Goal: Transaction & Acquisition: Download file/media

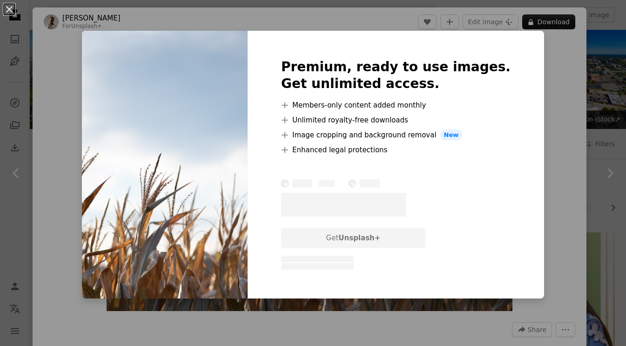
scroll to position [547, 0]
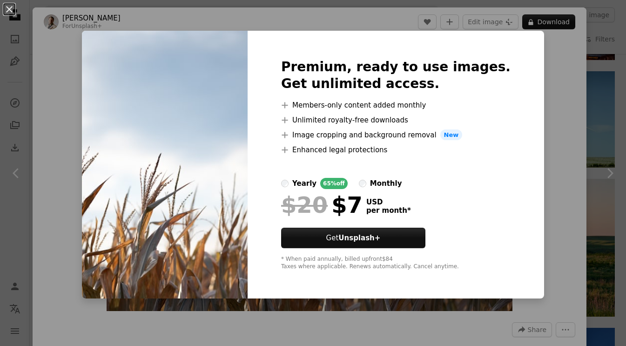
click at [602, 89] on div "An X shape Premium, ready to use images. Get unlimited access. A plus sign Memb…" at bounding box center [313, 173] width 626 height 346
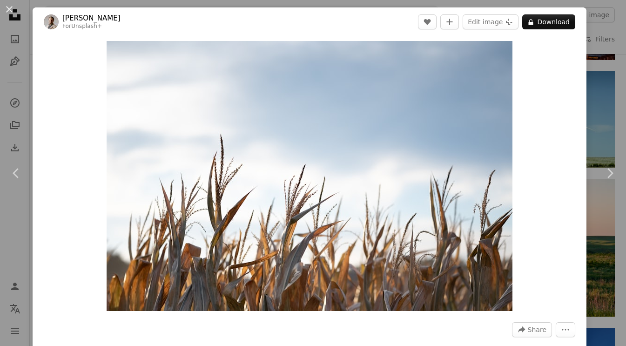
click at [558, 9] on header "[PERSON_NAME] For Unsplash+ A heart A plus sign Edit image Plus sign for Unspla…" at bounding box center [310, 21] width 554 height 29
click at [554, 15] on button "A lock Download" at bounding box center [548, 21] width 53 height 15
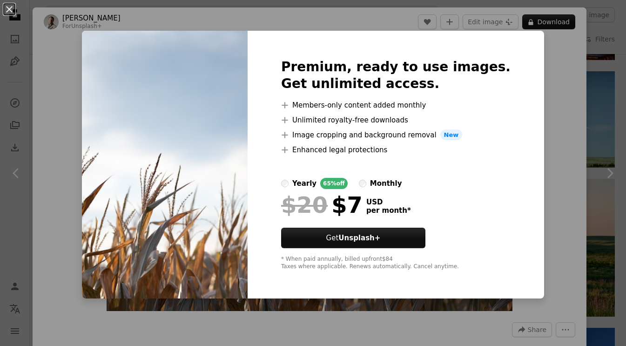
click at [616, 87] on div "An X shape Premium, ready to use images. Get unlimited access. A plus sign Memb…" at bounding box center [313, 173] width 626 height 346
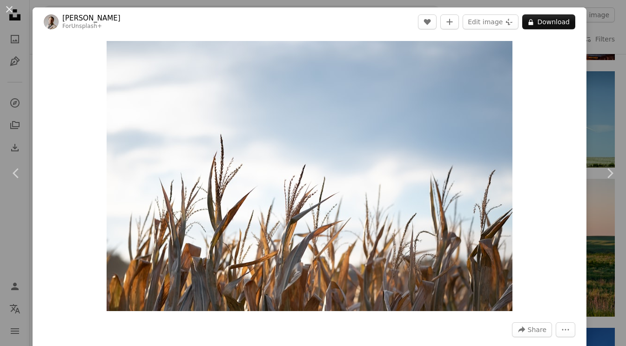
click at [610, 78] on div "An X shape Chevron left Chevron right [PERSON_NAME] For Unsplash+ A heart A plu…" at bounding box center [313, 173] width 626 height 346
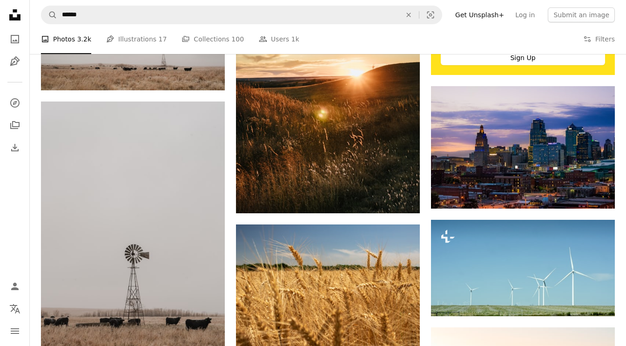
scroll to position [478, 0]
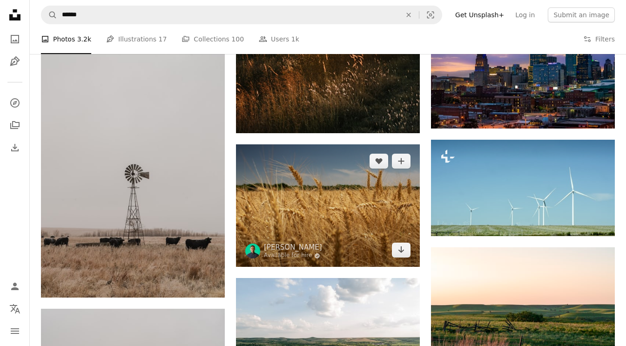
click at [297, 214] on img at bounding box center [328, 205] width 184 height 122
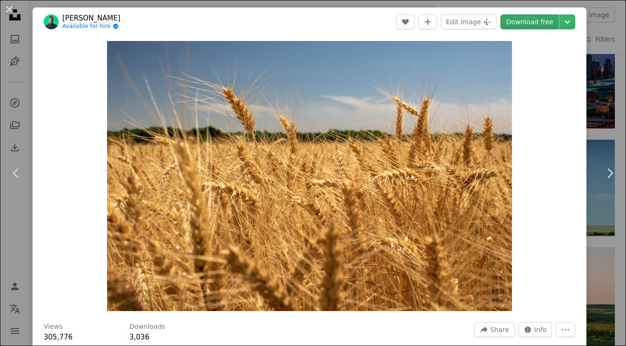
click at [529, 28] on link "Download free" at bounding box center [530, 21] width 59 height 15
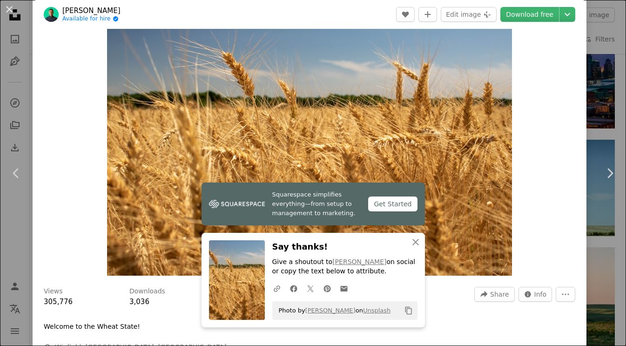
scroll to position [65, 0]
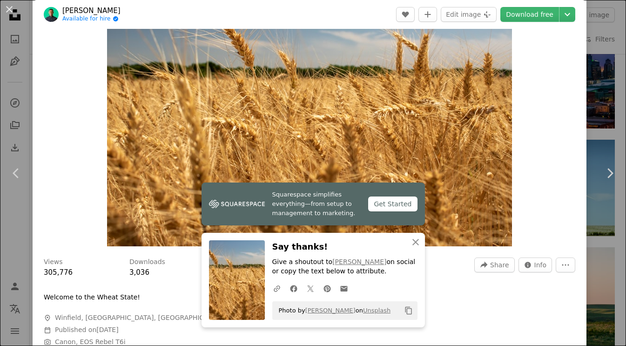
click at [613, 83] on div "An X shape Chevron left Chevron right Squarespace simplifies everything—from se…" at bounding box center [313, 173] width 626 height 346
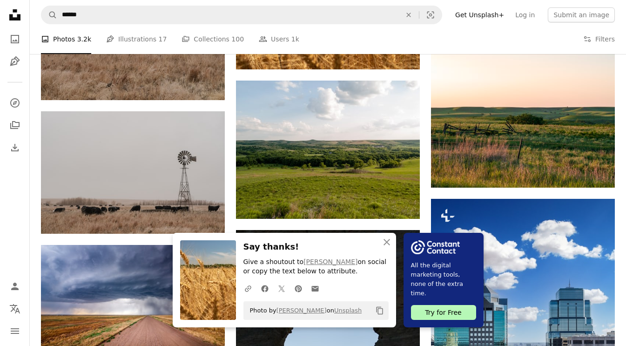
scroll to position [676, 0]
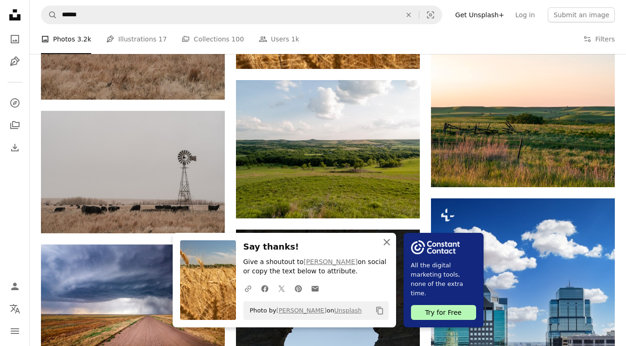
click at [388, 241] on icon "button" at bounding box center [387, 242] width 7 height 7
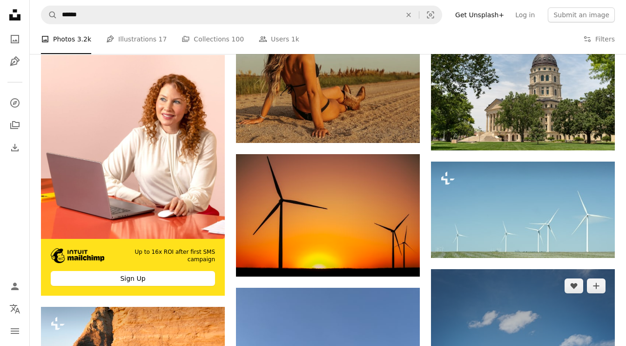
scroll to position [1831, 0]
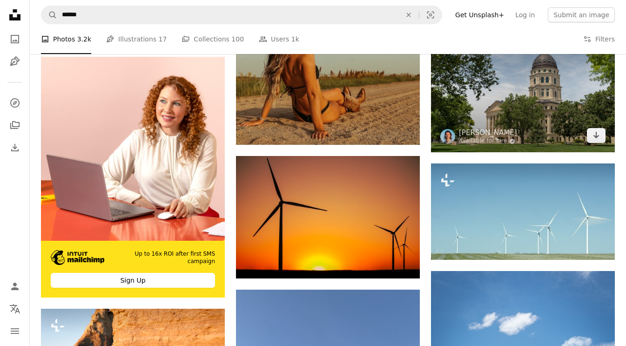
click at [513, 94] on img at bounding box center [523, 91] width 184 height 122
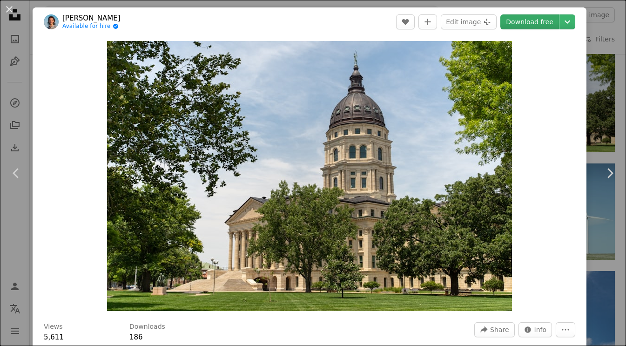
click at [539, 18] on link "Download free" at bounding box center [530, 21] width 59 height 15
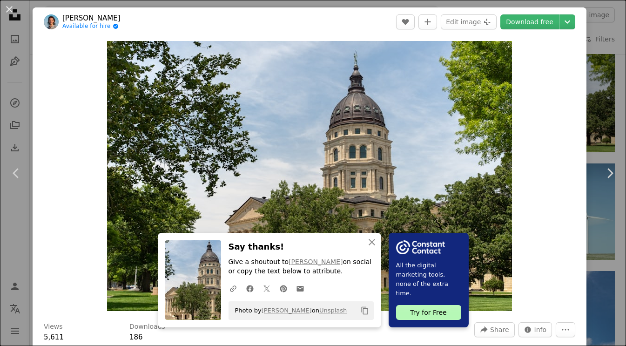
click at [615, 34] on div "An X shape Chevron left Chevron right An X shape Close Say thanks! Give a shout…" at bounding box center [313, 173] width 626 height 346
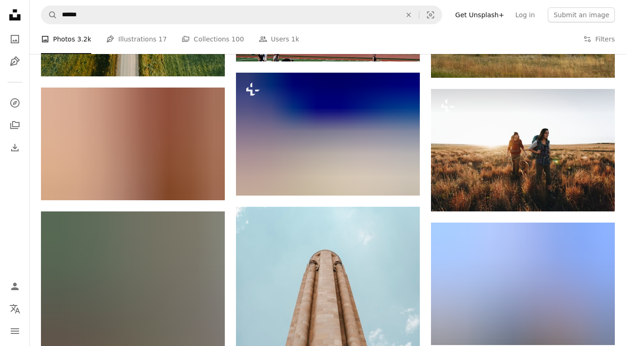
scroll to position [2733, 0]
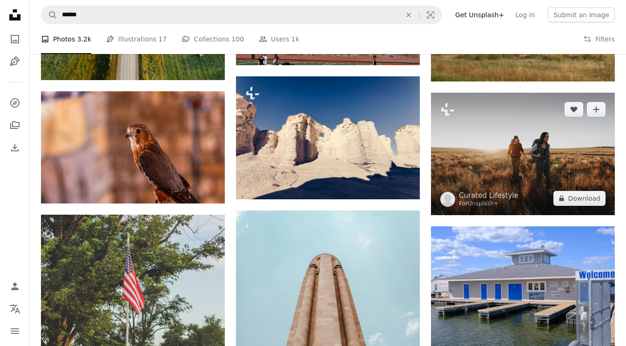
click at [487, 183] on img at bounding box center [523, 154] width 184 height 122
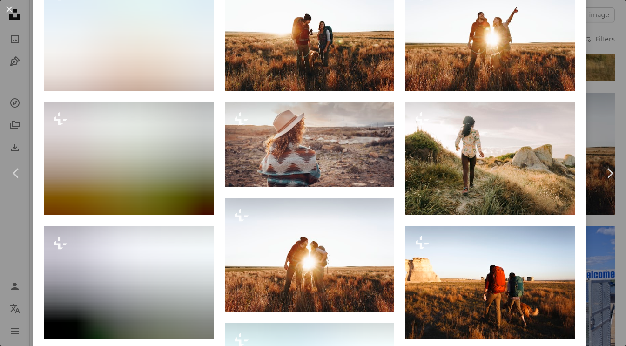
scroll to position [813, 0]
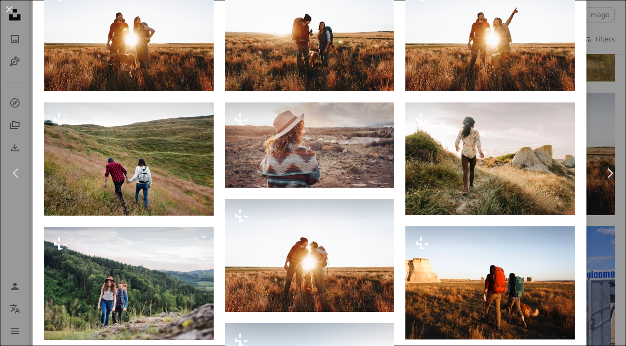
click at [611, 106] on div "An X shape Chevron left Chevron right Curated Lifestyle For Unsplash+ A heart A…" at bounding box center [313, 173] width 626 height 346
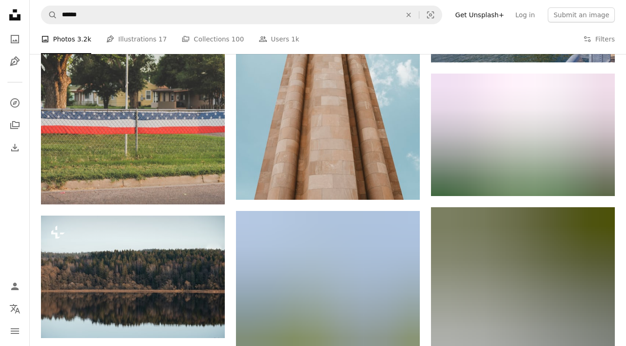
scroll to position [3022, 0]
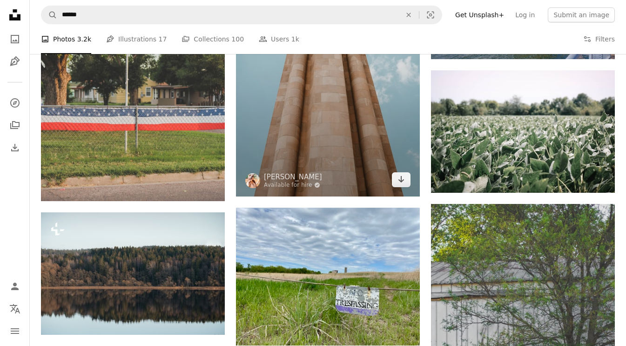
click at [316, 118] on img at bounding box center [328, 59] width 184 height 276
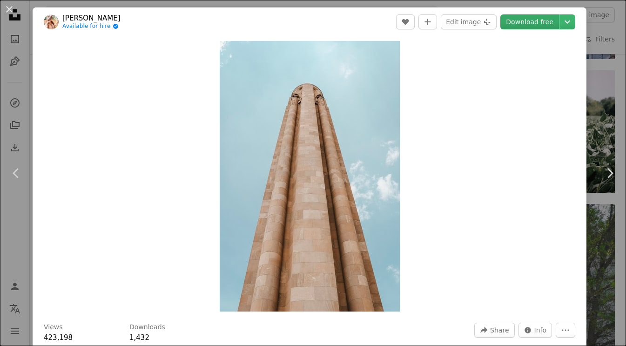
click at [536, 27] on link "Download free" at bounding box center [530, 21] width 59 height 15
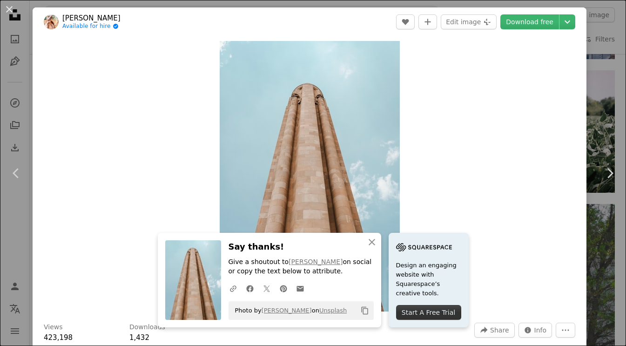
click at [610, 105] on div "An X shape Chevron left Chevron right An X shape Close Say thanks! Give a shout…" at bounding box center [313, 173] width 626 height 346
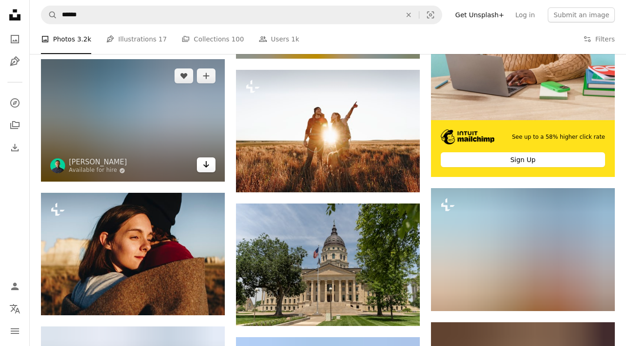
scroll to position [3582, 0]
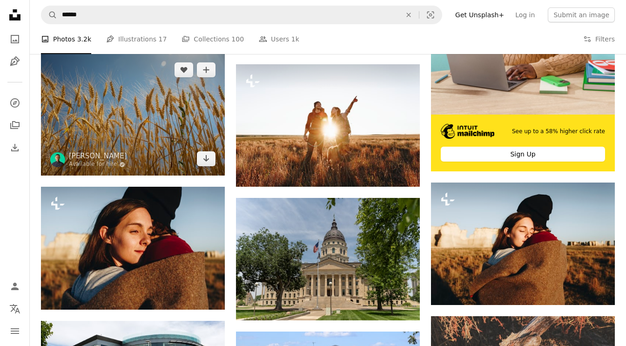
click at [153, 121] on img at bounding box center [133, 114] width 184 height 122
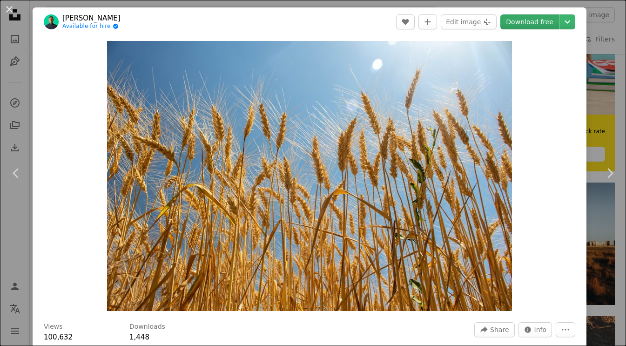
click at [537, 19] on link "Download free" at bounding box center [530, 21] width 59 height 15
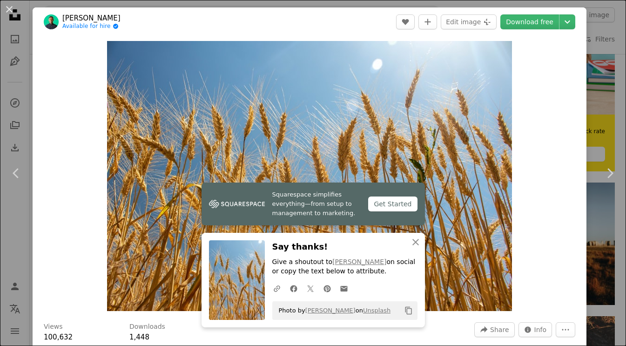
click at [611, 107] on div "An X shape Chevron left Chevron right Squarespace simplifies everything—from se…" at bounding box center [313, 173] width 626 height 346
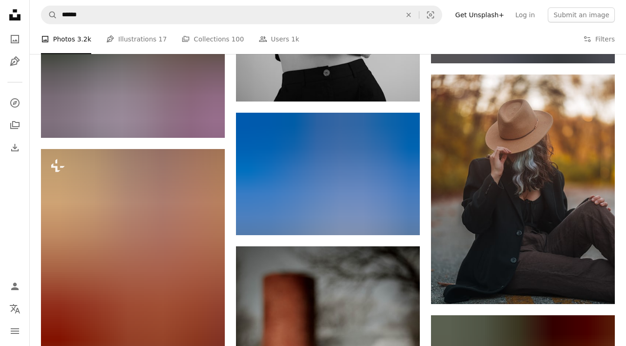
scroll to position [8546, 0]
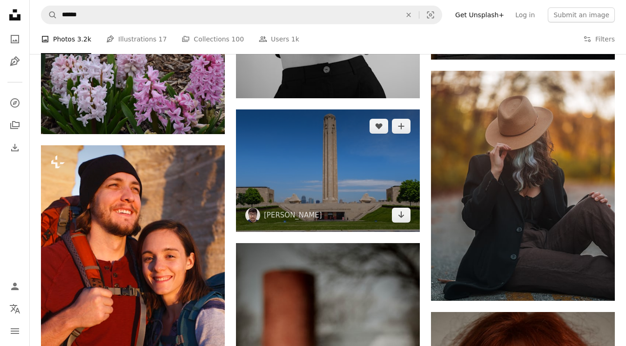
click at [314, 155] on img at bounding box center [328, 170] width 184 height 122
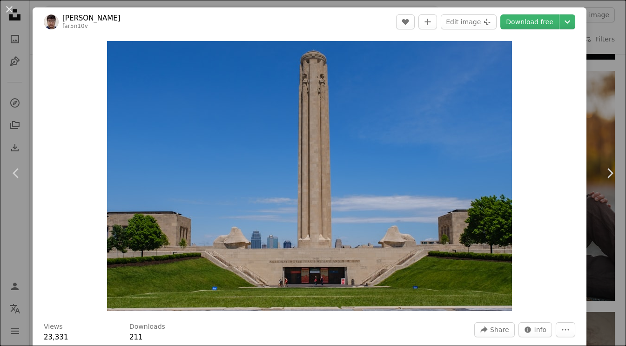
click at [585, 134] on div "Zoom in" at bounding box center [310, 175] width 554 height 279
click at [615, 51] on div "An X shape Chevron left Chevron right Farhodjon Chinberdiev far5n10v A heart A …" at bounding box center [313, 173] width 626 height 346
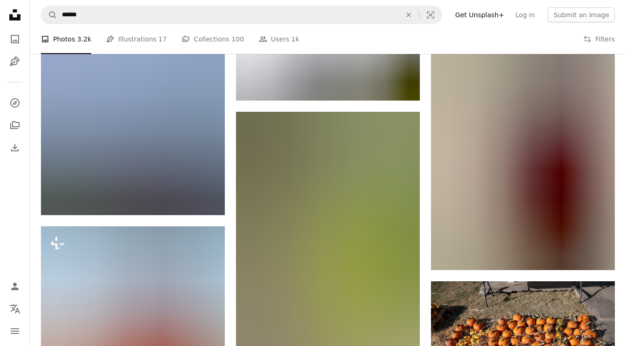
scroll to position [10905, 0]
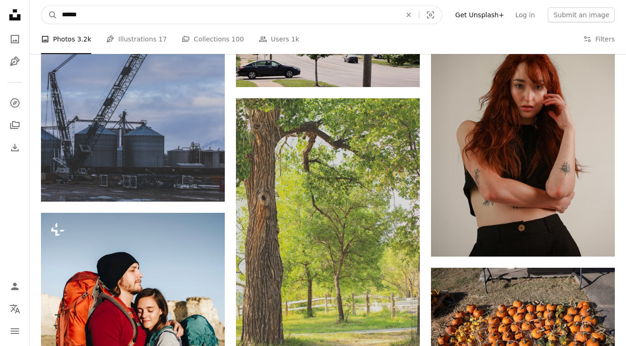
click at [97, 17] on input "******" at bounding box center [227, 15] width 341 height 18
type input "*"
type input "**********"
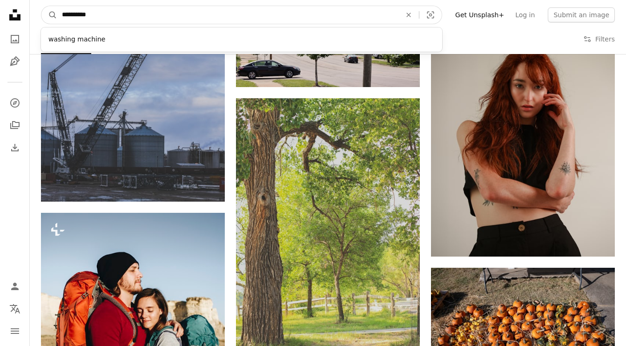
click button "A magnifying glass" at bounding box center [49, 15] width 16 height 18
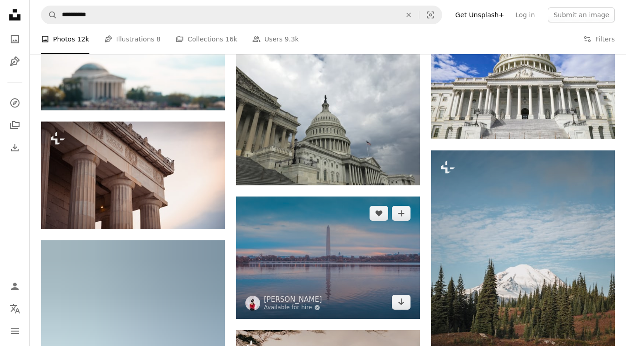
scroll to position [733, 0]
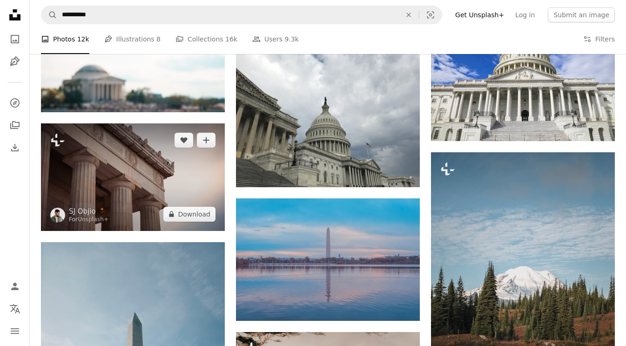
click at [87, 183] on img at bounding box center [133, 177] width 184 height 108
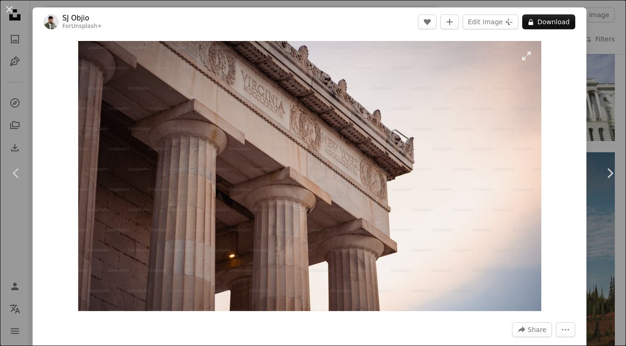
drag, startPoint x: 539, startPoint y: 22, endPoint x: 540, endPoint y: 152, distance: 129.9
click at [540, 152] on div "[PERSON_NAME] For Unsplash+ A heart A plus sign Edit image Plus sign for Unspla…" at bounding box center [310, 234] width 554 height 455
click at [608, 122] on div "An X shape Chevron left Chevron right [PERSON_NAME] For Unsplash+ A heart A plu…" at bounding box center [313, 173] width 626 height 346
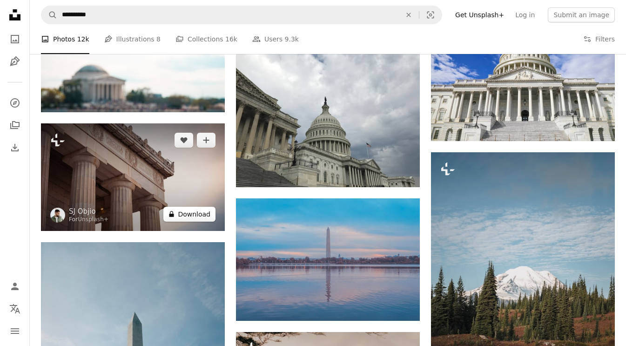
click at [187, 217] on button "A lock Download" at bounding box center [189, 214] width 52 height 15
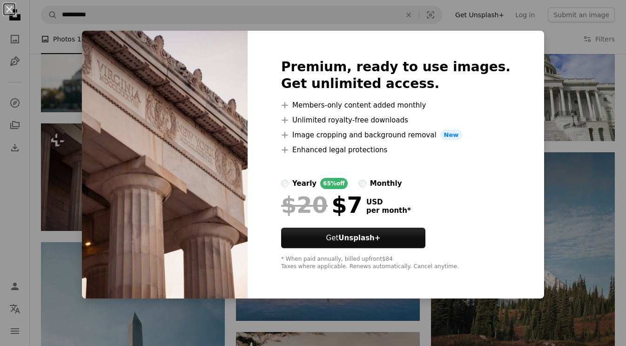
click at [542, 126] on div "An X shape Premium, ready to use images. Get unlimited access. A plus sign Memb…" at bounding box center [313, 173] width 626 height 346
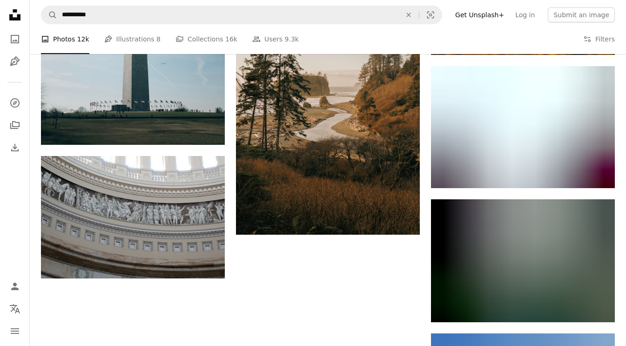
scroll to position [1106, 0]
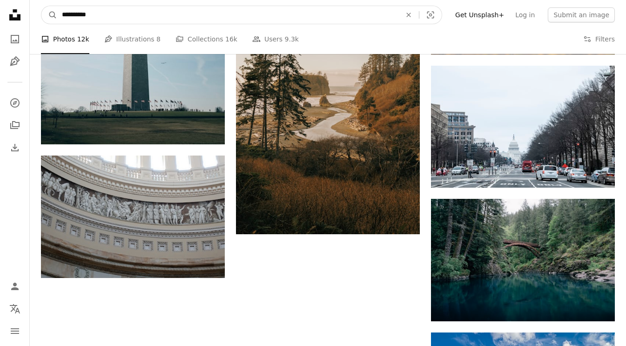
click at [125, 16] on input "**********" at bounding box center [227, 15] width 341 height 18
type input "*******"
click button "A magnifying glass" at bounding box center [49, 15] width 16 height 18
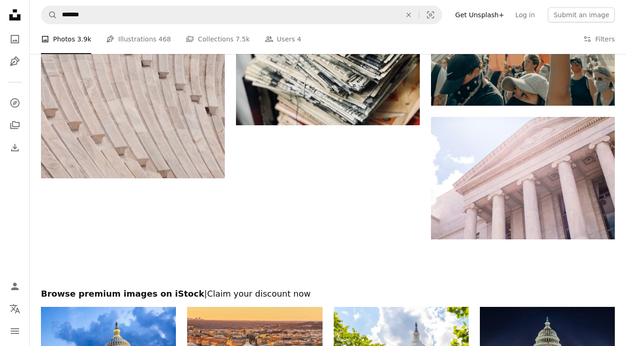
scroll to position [1281, 0]
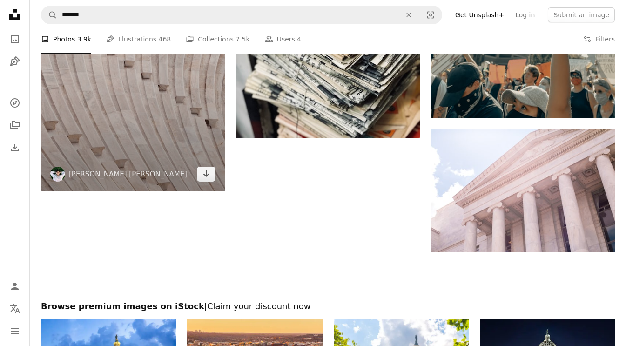
click at [147, 142] on img at bounding box center [133, 51] width 184 height 280
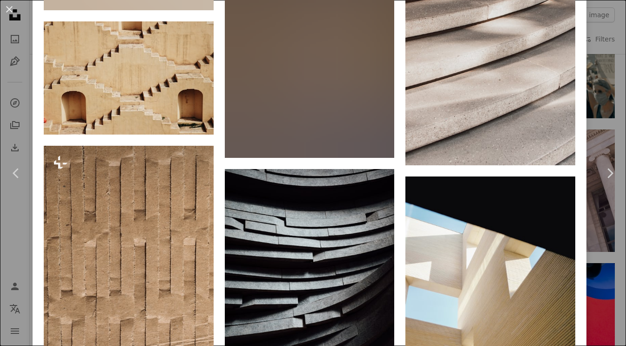
scroll to position [1532, 0]
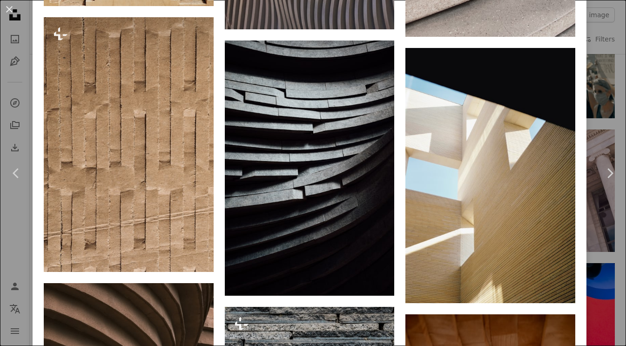
click at [615, 17] on div "An X shape Chevron left Chevron right [PERSON_NAME] [PERSON_NAME] johnnyhammer …" at bounding box center [313, 173] width 626 height 346
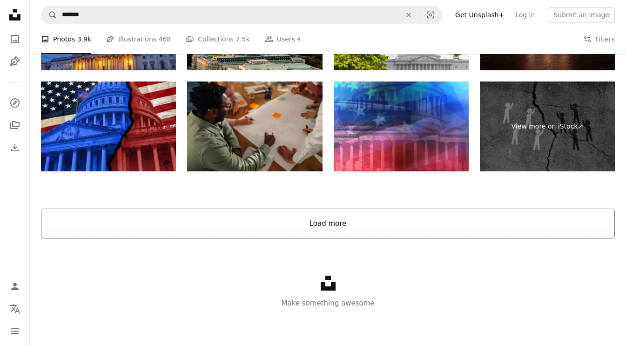
click at [312, 220] on button "Load more" at bounding box center [328, 224] width 574 height 30
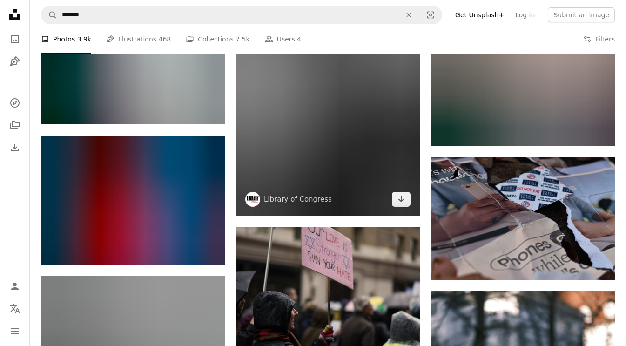
scroll to position [15283, 0]
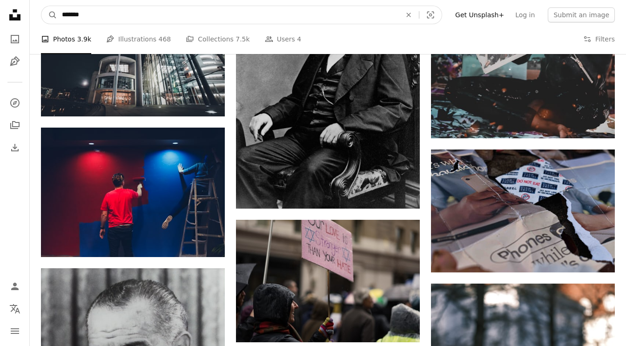
click at [117, 16] on input "*******" at bounding box center [227, 15] width 341 height 18
type input "*********"
click button "A magnifying glass" at bounding box center [49, 15] width 16 height 18
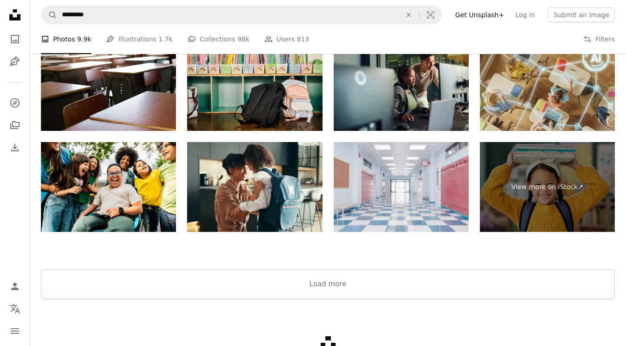
scroll to position [1740, 0]
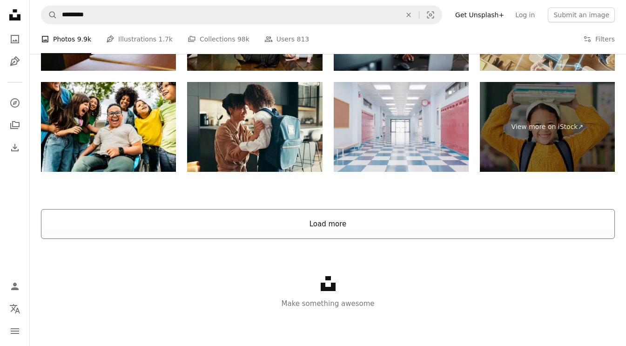
click at [325, 217] on button "Load more" at bounding box center [328, 224] width 574 height 30
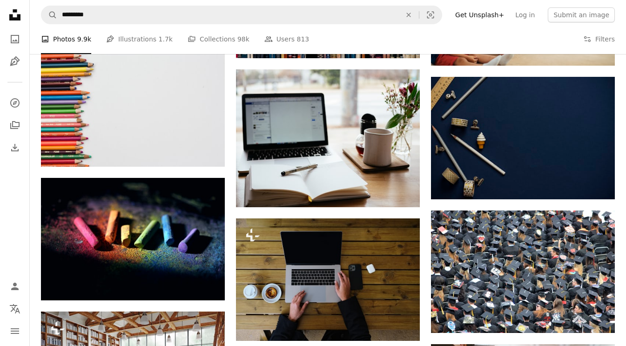
scroll to position [2517, 0]
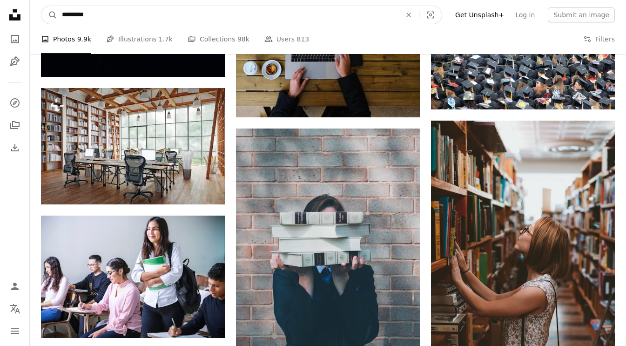
click at [105, 12] on input "*********" at bounding box center [227, 15] width 341 height 18
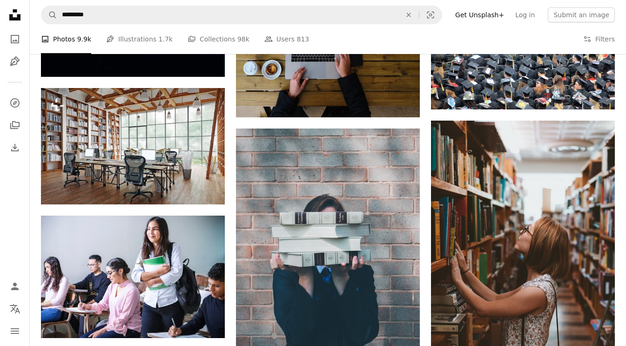
click at [73, 36] on li "A photo Photos 9.9k" at bounding box center [66, 39] width 50 height 30
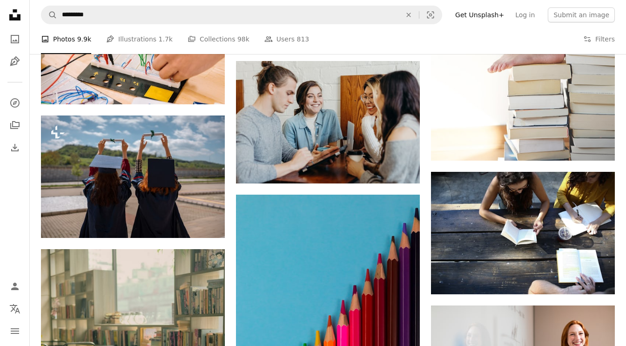
scroll to position [6306, 0]
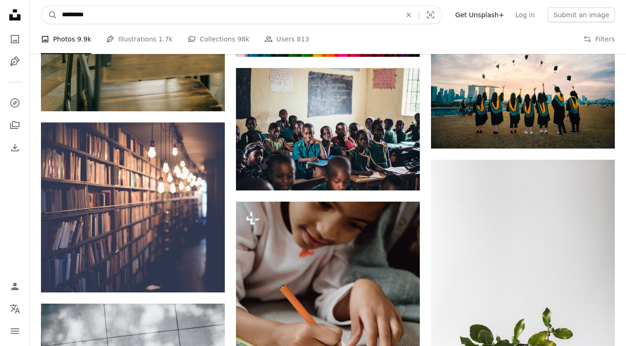
click at [115, 17] on input "*********" at bounding box center [227, 15] width 341 height 18
type input "*********"
click button "A magnifying glass" at bounding box center [49, 15] width 16 height 18
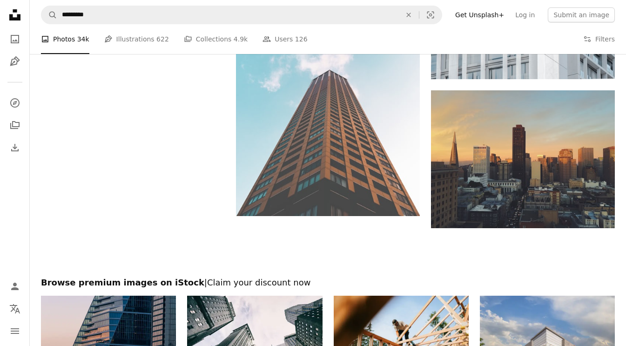
scroll to position [1792, 0]
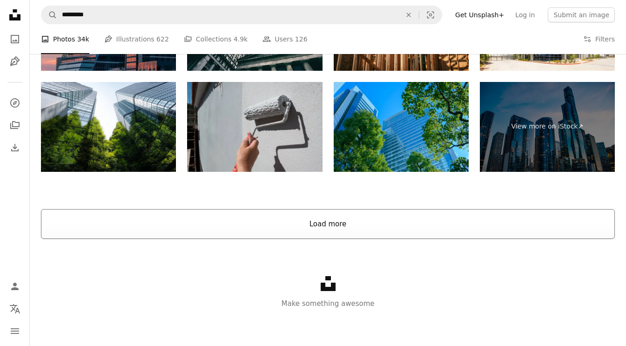
click at [330, 222] on button "Load more" at bounding box center [328, 224] width 574 height 30
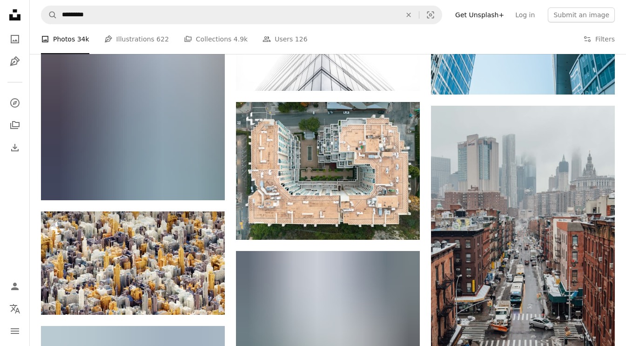
scroll to position [11528, 0]
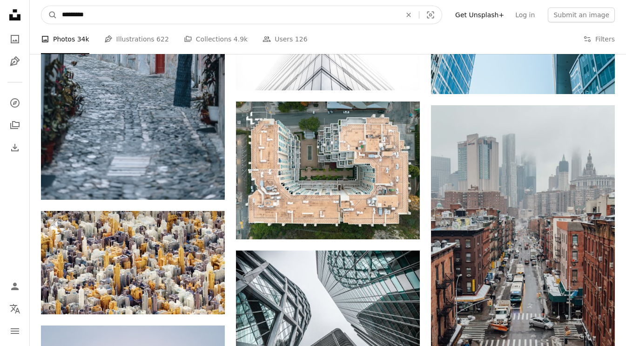
click at [136, 18] on input "*********" at bounding box center [227, 15] width 341 height 18
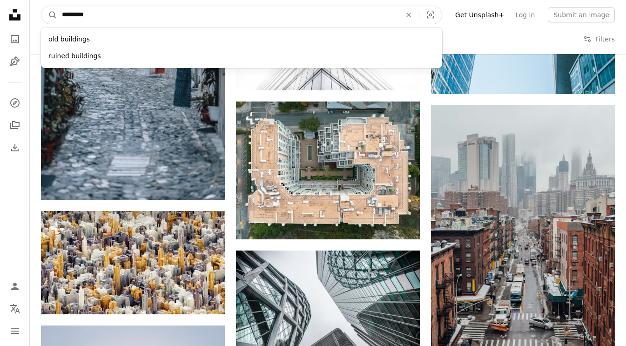
click at [136, 18] on input "*********" at bounding box center [227, 15] width 341 height 18
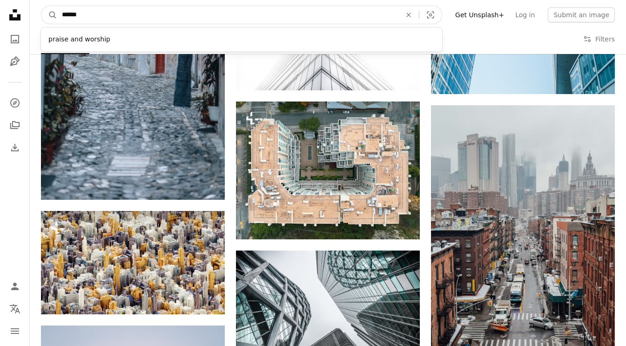
type input "*******"
click button "A magnifying glass" at bounding box center [49, 15] width 16 height 18
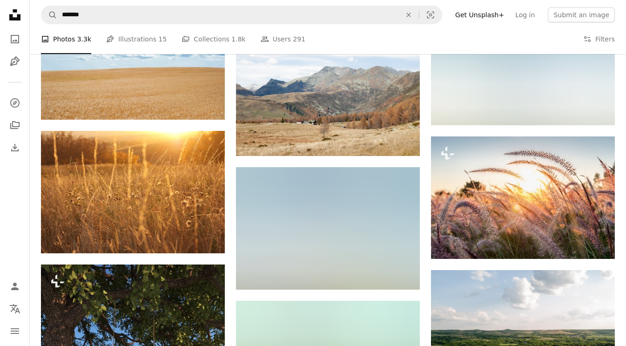
scroll to position [482, 0]
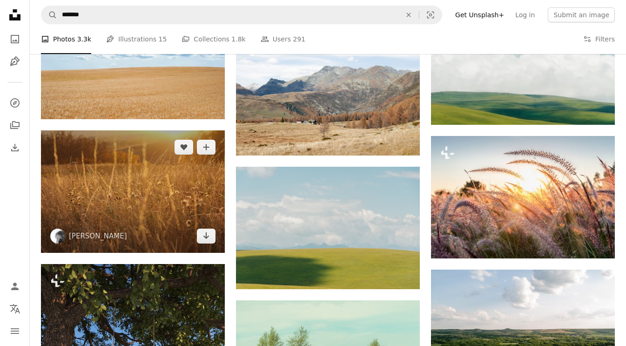
click at [158, 179] on img at bounding box center [133, 191] width 184 height 122
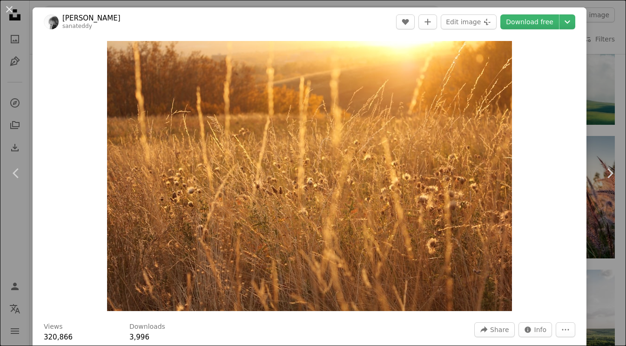
click at [587, 102] on div "Zoom in" at bounding box center [310, 175] width 554 height 279
click at [587, 56] on div "Zoom in" at bounding box center [310, 175] width 554 height 279
click at [601, 61] on div "An X shape Chevron left Chevron right [PERSON_NAME] sanateddy A heart A plus si…" at bounding box center [313, 173] width 626 height 346
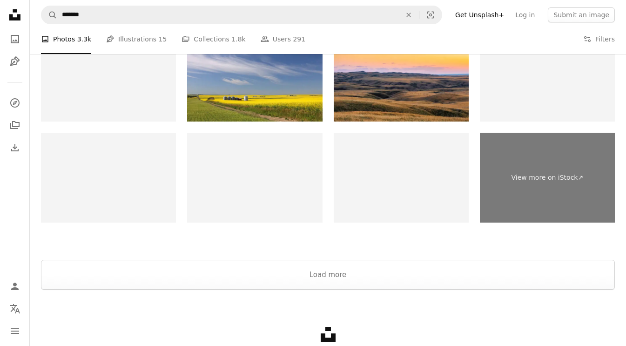
scroll to position [1477, 0]
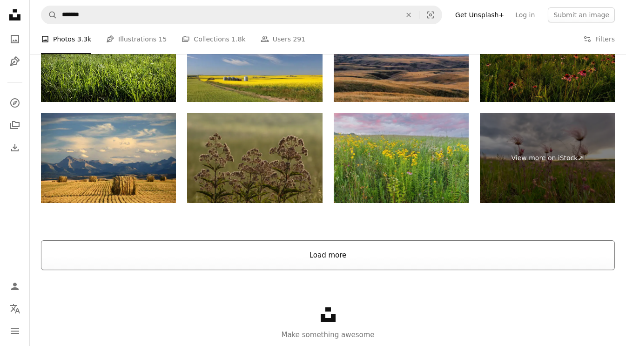
click at [358, 270] on button "Load more" at bounding box center [328, 255] width 574 height 30
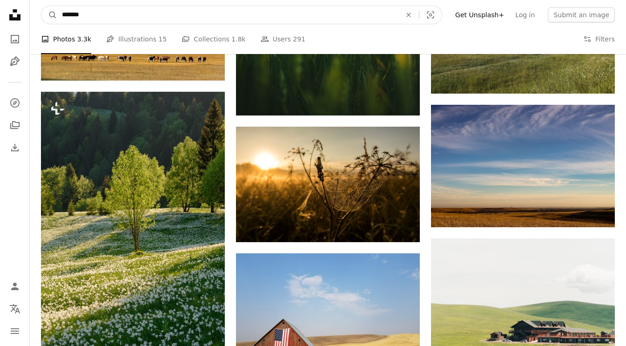
click at [131, 14] on input "*******" at bounding box center [227, 15] width 341 height 18
type input "********"
click at [41, 6] on button "A magnifying glass" at bounding box center [49, 15] width 16 height 18
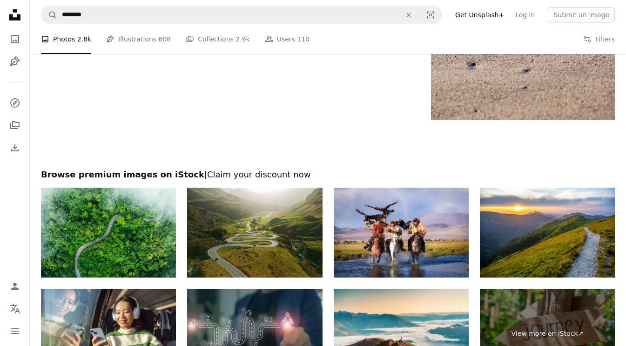
scroll to position [1437, 0]
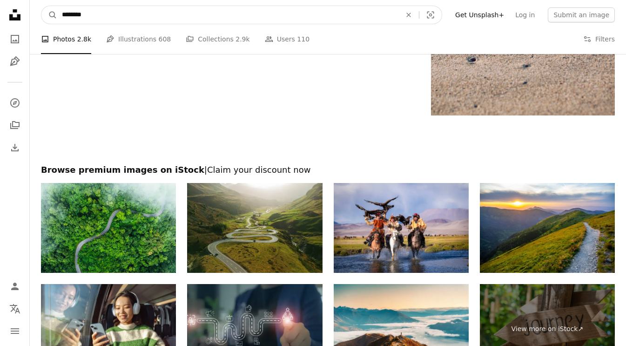
click at [123, 21] on input "********" at bounding box center [227, 15] width 341 height 18
type input "*****"
click button "A magnifying glass" at bounding box center [49, 15] width 16 height 18
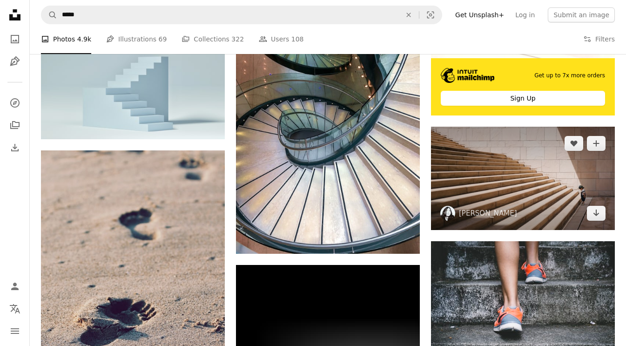
scroll to position [356, 0]
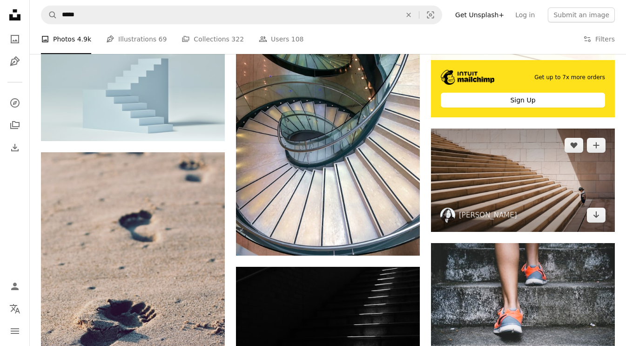
click at [571, 172] on img at bounding box center [523, 180] width 184 height 103
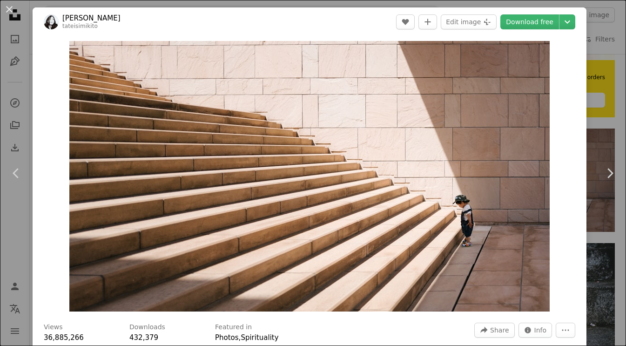
click at [605, 114] on div "An X shape Chevron left Chevron right Jukan Tateisi tateisimikito A heart A plu…" at bounding box center [313, 173] width 626 height 346
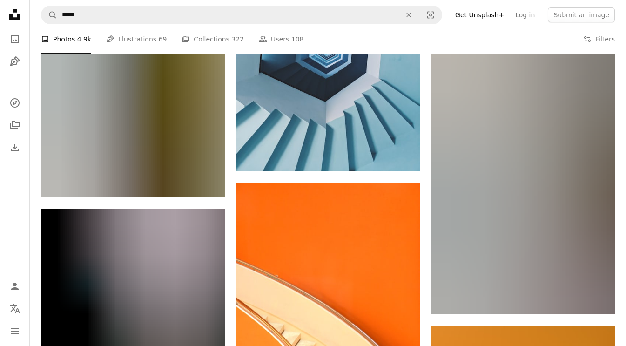
scroll to position [1118, 0]
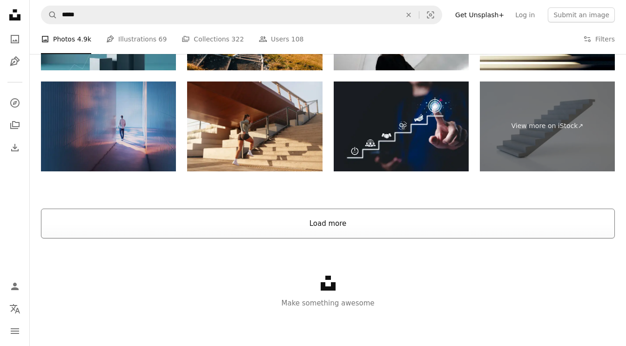
click at [336, 228] on button "Load more" at bounding box center [328, 224] width 574 height 30
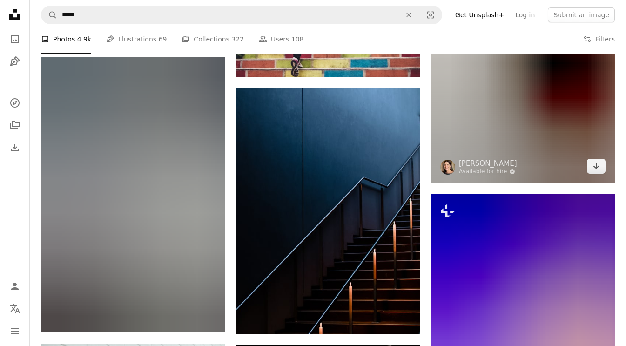
scroll to position [2646, 0]
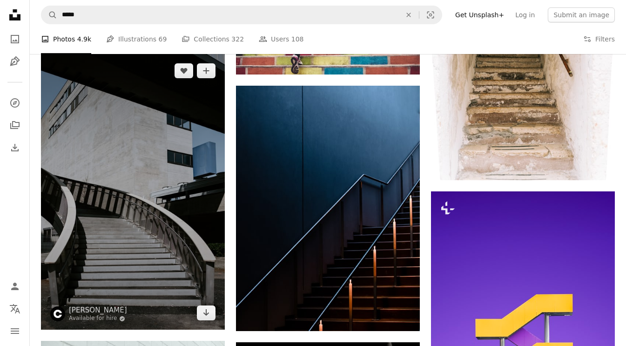
click at [81, 235] on img at bounding box center [133, 192] width 184 height 276
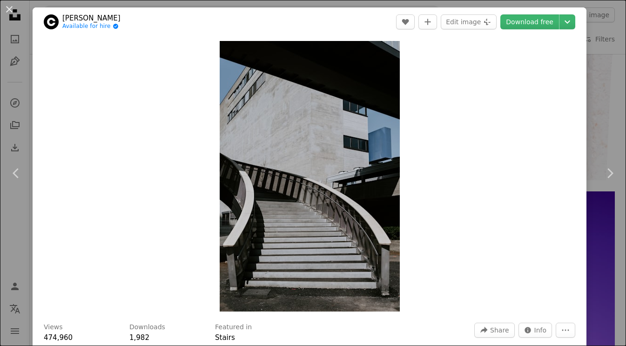
click at [604, 111] on div "An X shape Chevron left Chevron right [PERSON_NAME] Available for hire A checkm…" at bounding box center [313, 173] width 626 height 346
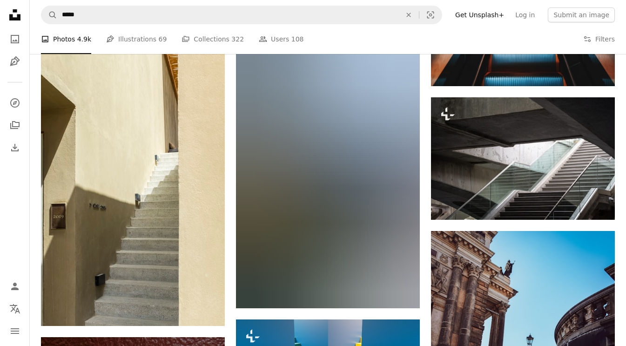
scroll to position [5203, 0]
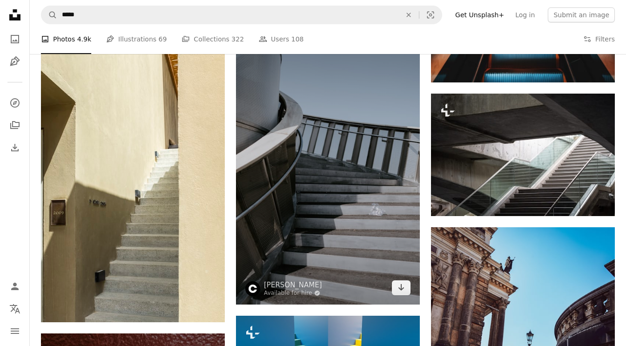
click at [277, 182] on img at bounding box center [328, 166] width 184 height 276
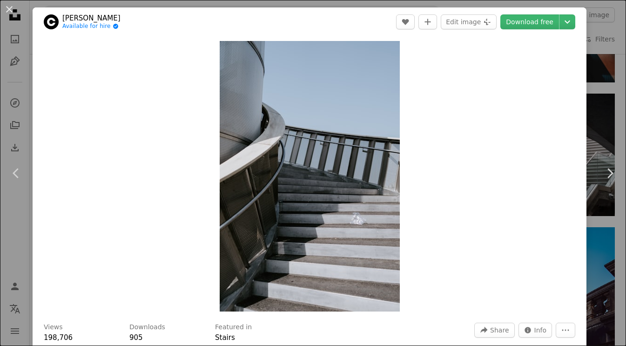
click at [604, 109] on div "An X shape Chevron left Chevron right [PERSON_NAME] Available for hire A checkm…" at bounding box center [313, 173] width 626 height 346
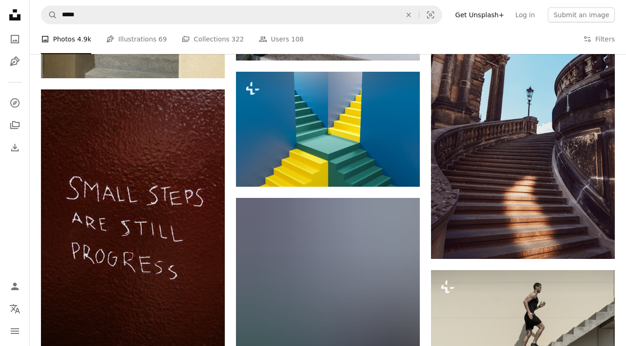
scroll to position [5421, 0]
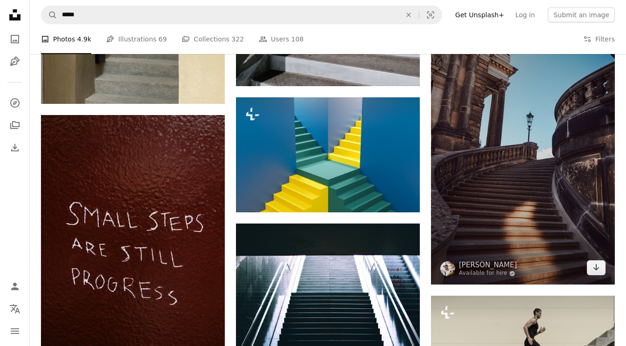
click at [489, 146] on img at bounding box center [523, 147] width 184 height 276
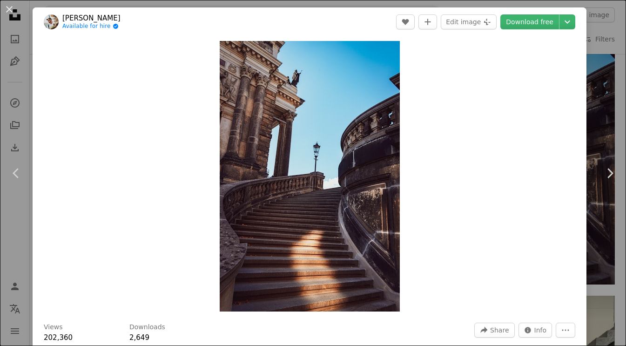
click at [602, 105] on div "An X shape Chevron left Chevron right [PERSON_NAME] Available for hire A checkm…" at bounding box center [313, 173] width 626 height 346
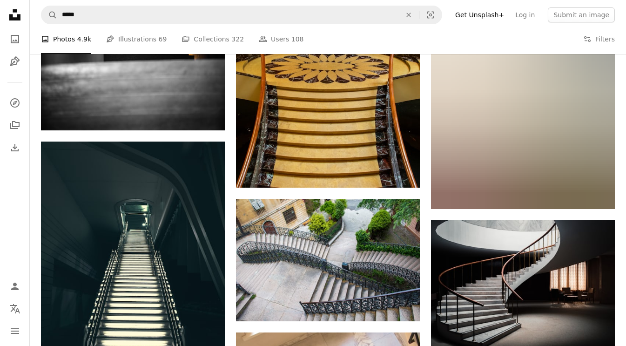
scroll to position [7697, 0]
